Goal: Task Accomplishment & Management: Manage account settings

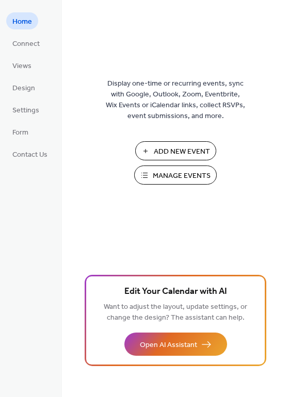
click at [173, 175] on span "Manage Events" at bounding box center [182, 176] width 58 height 11
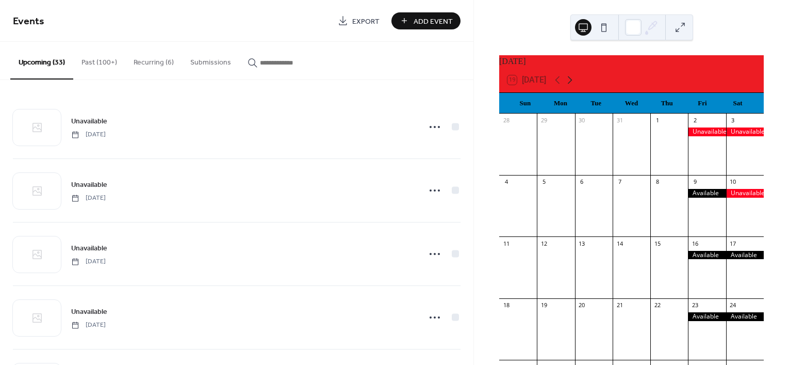
click at [573, 84] on icon at bounding box center [570, 80] width 12 height 12
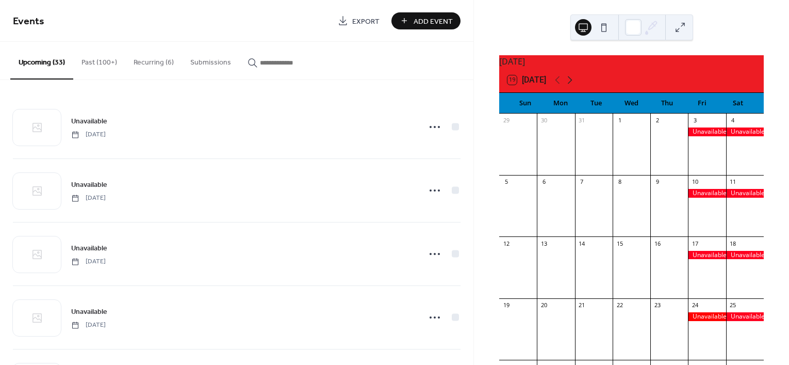
click at [573, 84] on icon at bounding box center [570, 80] width 12 height 12
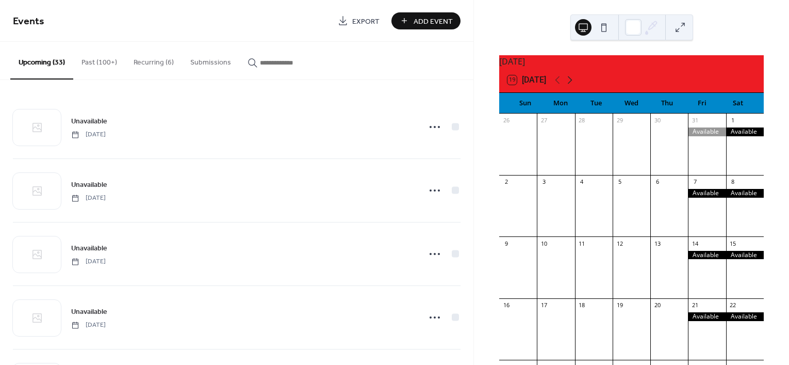
click at [573, 84] on icon at bounding box center [570, 80] width 12 height 12
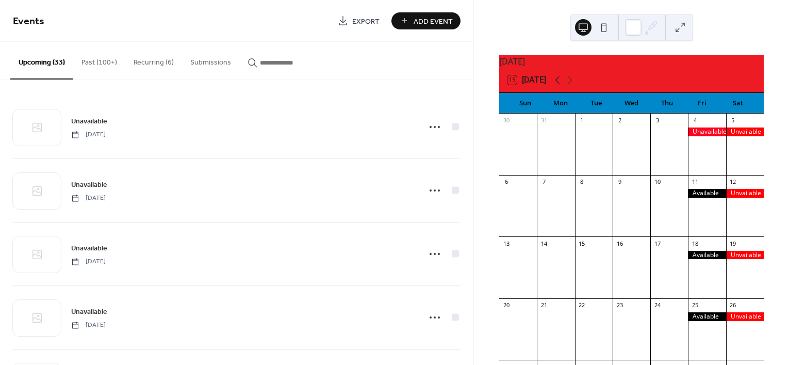
click at [557, 86] on icon at bounding box center [557, 80] width 12 height 12
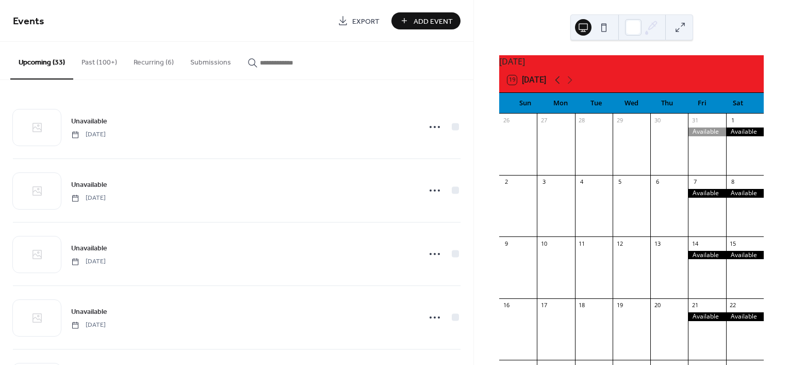
click at [557, 86] on icon at bounding box center [557, 80] width 12 height 12
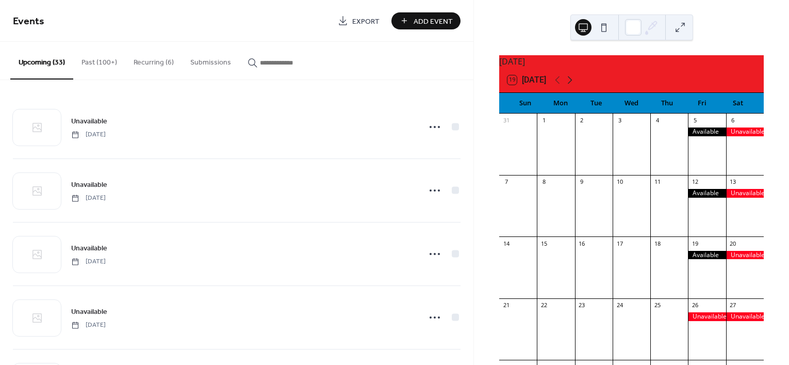
click at [575, 86] on icon at bounding box center [570, 80] width 12 height 12
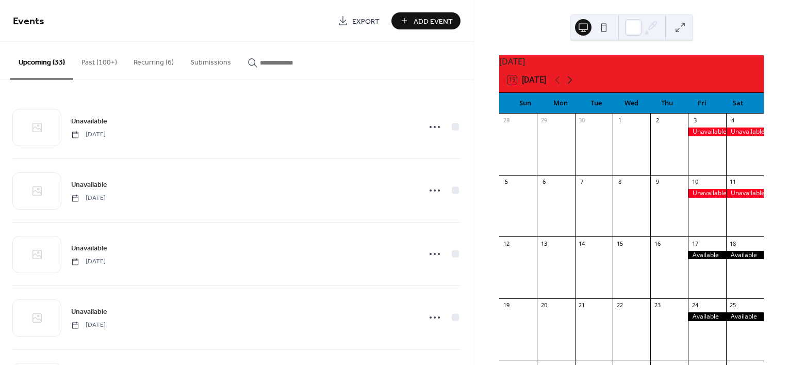
click at [575, 86] on icon at bounding box center [570, 80] width 12 height 12
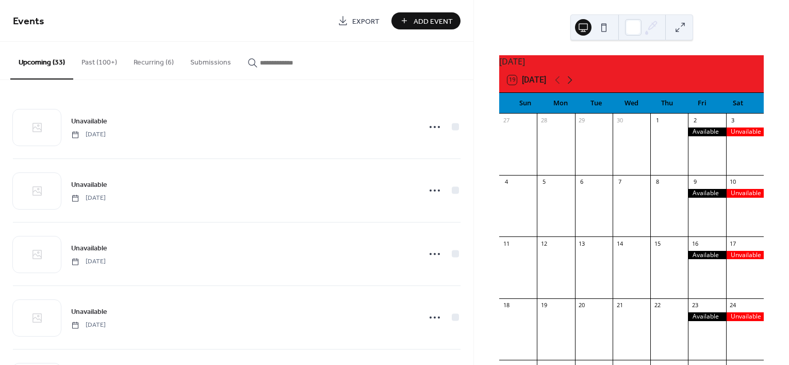
click at [575, 86] on icon at bounding box center [570, 80] width 12 height 12
click at [560, 86] on icon at bounding box center [557, 80] width 12 height 12
